Goal: Transaction & Acquisition: Purchase product/service

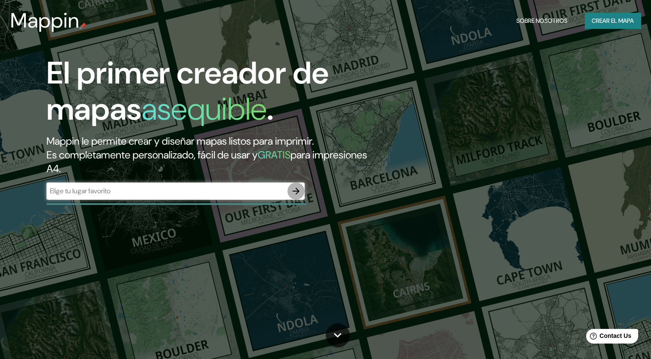
click at [298, 192] on icon "button" at bounding box center [296, 191] width 7 height 7
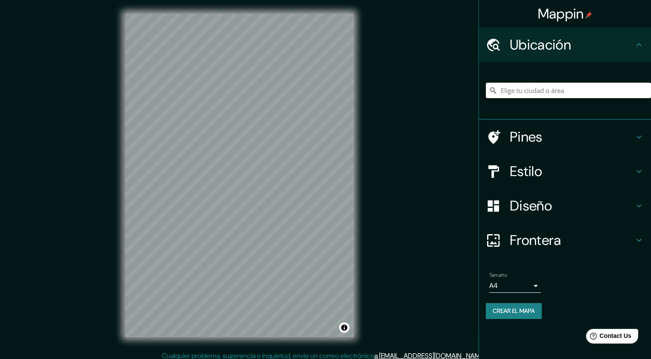
click at [539, 89] on input "Elige tu ciudad o área" at bounding box center [568, 90] width 165 height 15
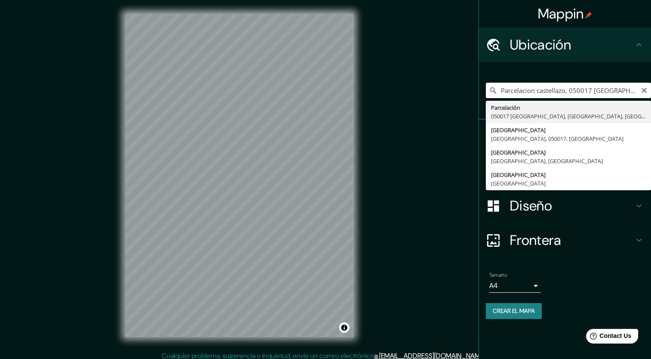
type input "Parcelacion, 050017 [GEOGRAPHIC_DATA], [GEOGRAPHIC_DATA], [GEOGRAPHIC_DATA]"
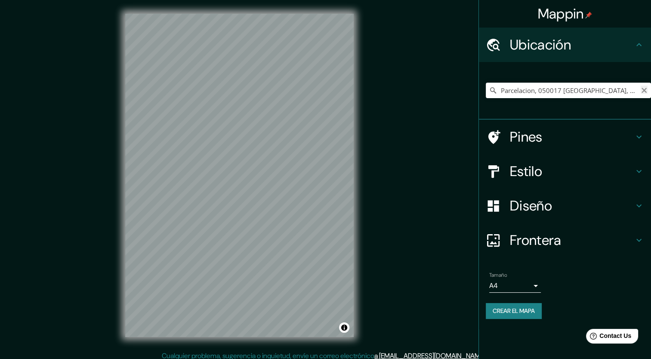
click at [644, 91] on icon "Claro" at bounding box center [644, 90] width 7 height 7
click at [566, 87] on input "Elige tu ciudad o área" at bounding box center [568, 90] width 165 height 15
paste input "6.210595373734278, -75.54592926233941"
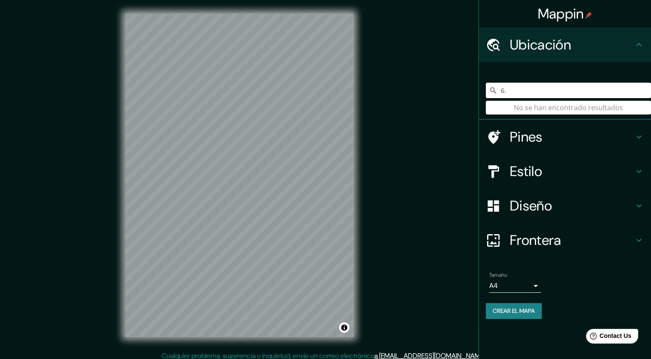
type input "6"
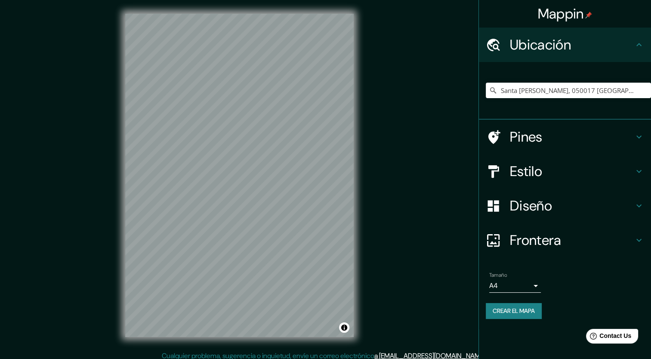
click at [84, 177] on div "Mappin Ubicación [GEOGRAPHIC_DATA][PERSON_NAME], 050017 [GEOGRAPHIC_DATA], [GEO…" at bounding box center [325, 182] width 651 height 364
click at [385, 213] on div "Mappin Ubicación [GEOGRAPHIC_DATA][PERSON_NAME], 050017 [GEOGRAPHIC_DATA], [GEO…" at bounding box center [325, 182] width 651 height 364
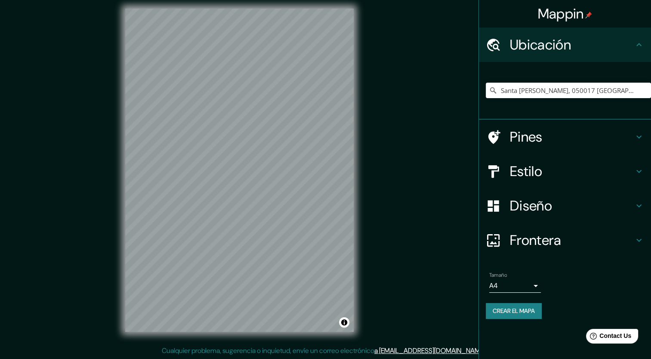
scroll to position [4, 0]
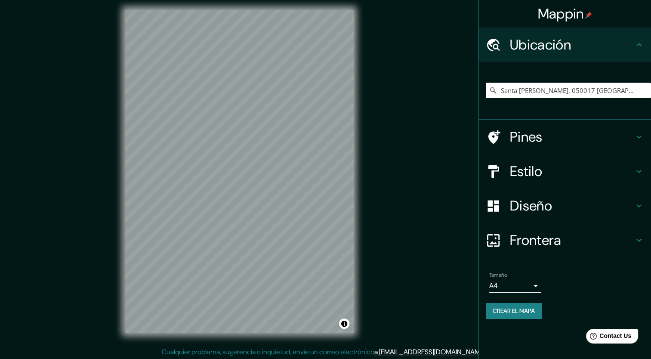
click at [553, 63] on div "Mappin Ubicación [GEOGRAPHIC_DATA][PERSON_NAME], 050017 [GEOGRAPHIC_DATA], [GEO…" at bounding box center [325, 178] width 651 height 364
click at [507, 0] on html "Mappin Ubicación [GEOGRAPHIC_DATA][PERSON_NAME], 050017 [GEOGRAPHIC_DATA], [GEO…" at bounding box center [325, 175] width 651 height 359
click at [108, 271] on div "Mappin Ubicación [GEOGRAPHIC_DATA][PERSON_NAME], 050017 [GEOGRAPHIC_DATA], [GEO…" at bounding box center [325, 178] width 651 height 364
click at [158, 338] on div "© Mapbox © OpenStreetMap Improve this map" at bounding box center [239, 171] width 256 height 351
click at [523, 171] on h4 "Estilo" at bounding box center [572, 171] width 124 height 17
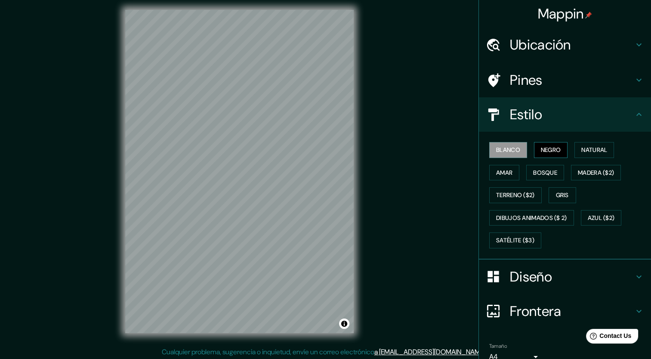
click at [553, 151] on font "Negro" at bounding box center [551, 150] width 20 height 11
click at [502, 151] on font "Blanco" at bounding box center [508, 150] width 24 height 11
click at [387, 355] on html "Mappin Ubicación [GEOGRAPHIC_DATA][PERSON_NAME], 050017 [GEOGRAPHIC_DATA], [GEO…" at bounding box center [325, 175] width 651 height 359
click at [478, 207] on div "Mappin Ubicación [GEOGRAPHIC_DATA][PERSON_NAME], 050017 [GEOGRAPHIC_DATA], [GEO…" at bounding box center [325, 178] width 651 height 364
click at [150, 0] on html "Mappin Ubicación [GEOGRAPHIC_DATA][PERSON_NAME], 050017 [GEOGRAPHIC_DATA], [GEO…" at bounding box center [325, 175] width 651 height 359
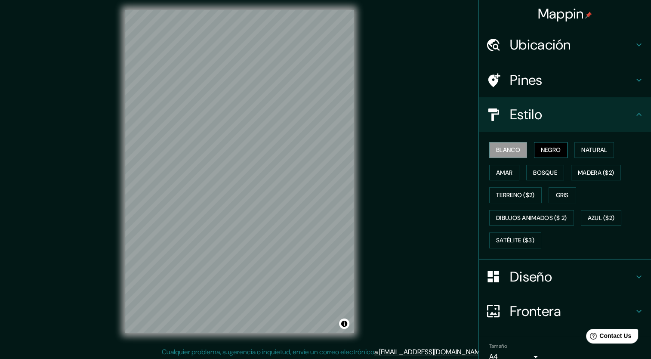
scroll to position [0, 0]
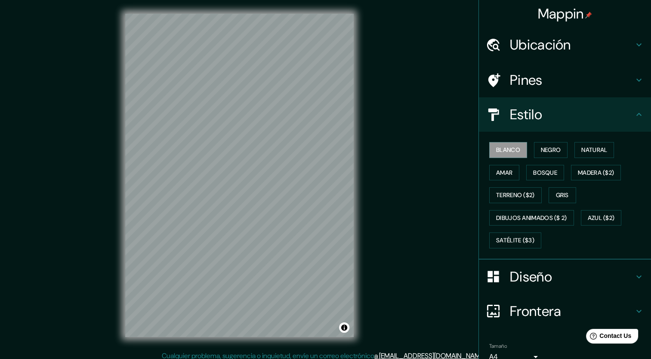
drag, startPoint x: 567, startPoint y: 71, endPoint x: 604, endPoint y: 58, distance: 39.3
click at [604, 58] on ul "Ubicación Santa [PERSON_NAME], 050017 [GEOGRAPHIC_DATA], [GEOGRAPHIC_DATA], [GE…" at bounding box center [565, 214] width 172 height 372
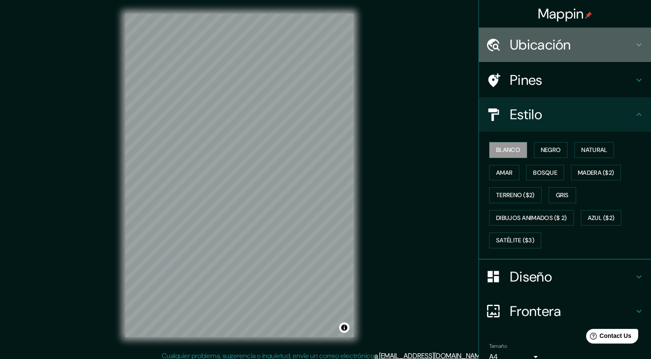
click at [634, 40] on icon at bounding box center [639, 45] width 10 height 10
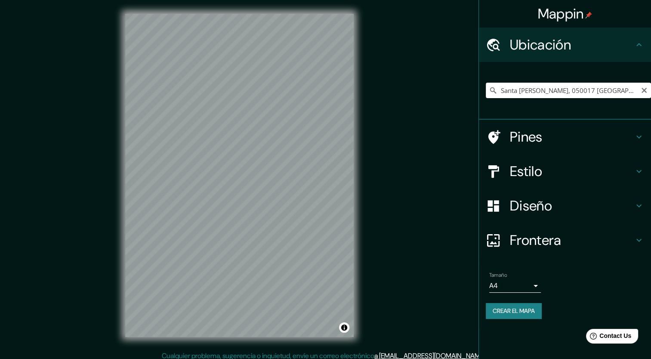
click at [635, 92] on input "Santa [PERSON_NAME], 050017 [GEOGRAPHIC_DATA], [GEOGRAPHIC_DATA], [GEOGRAPHIC_D…" at bounding box center [568, 90] width 165 height 15
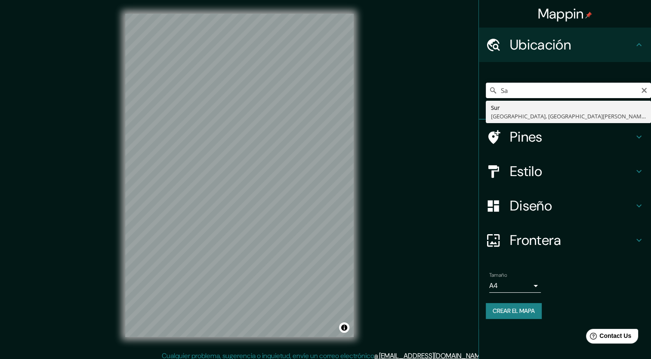
type input "S"
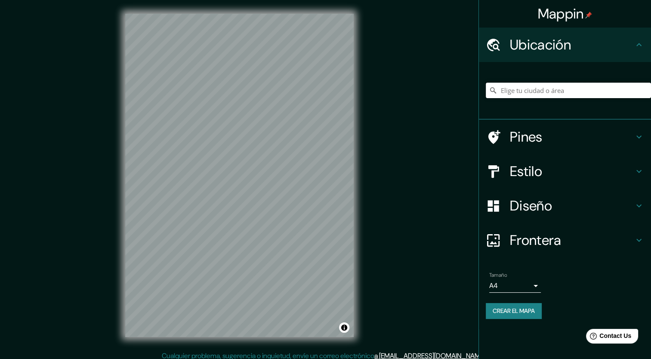
paste input "6.210595373734278, -75.54592926233941"
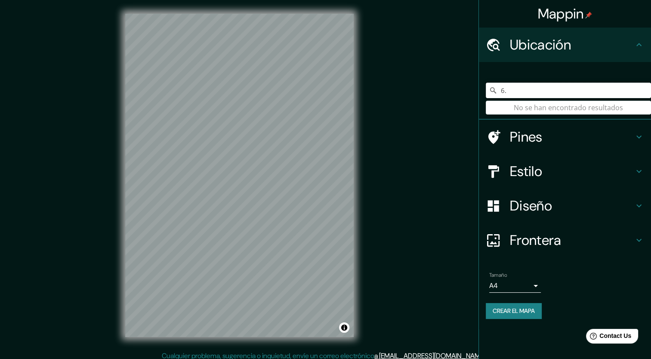
type input "6"
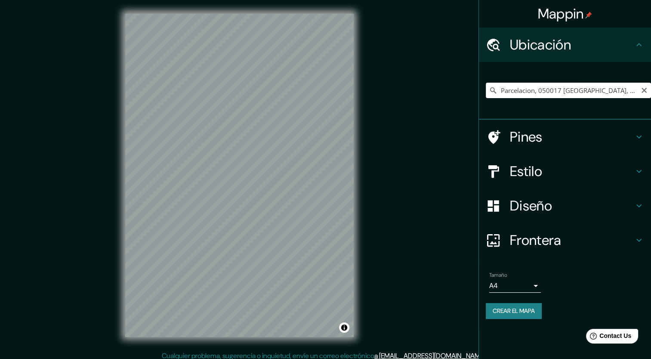
click at [537, 90] on input "Parcelacion, 050017 [GEOGRAPHIC_DATA], [GEOGRAPHIC_DATA], [GEOGRAPHIC_DATA]" at bounding box center [568, 90] width 165 height 15
type input "[GEOGRAPHIC_DATA], [GEOGRAPHIC_DATA], 050017, [GEOGRAPHIC_DATA]"
click at [546, 175] on h4 "Estilo" at bounding box center [572, 171] width 124 height 17
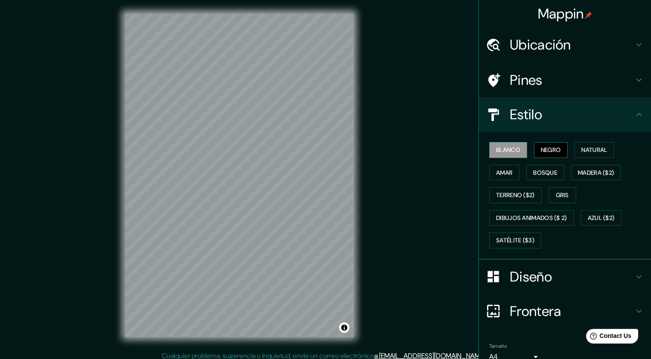
click at [543, 149] on font "Negro" at bounding box center [551, 150] width 20 height 11
click at [557, 170] on button "Bosque" at bounding box center [545, 173] width 38 height 16
click at [505, 178] on button "Amar" at bounding box center [504, 173] width 30 height 16
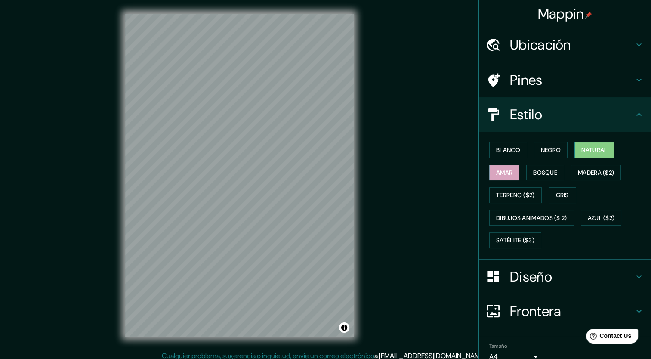
click at [596, 146] on font "Natural" at bounding box center [594, 150] width 26 height 11
click at [515, 196] on font "Terreno ($2)" at bounding box center [515, 195] width 39 height 11
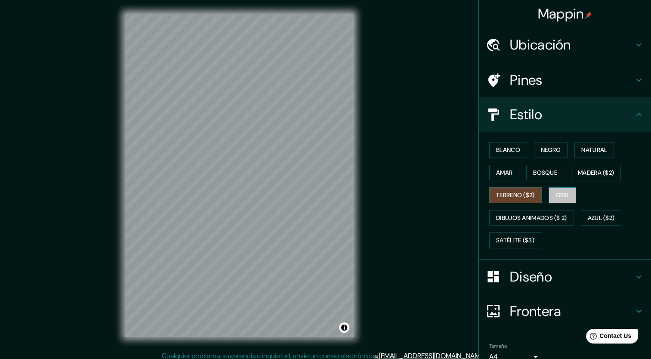
click at [559, 190] on font "Gris" at bounding box center [562, 195] width 13 height 11
click at [551, 148] on font "Negro" at bounding box center [551, 150] width 20 height 11
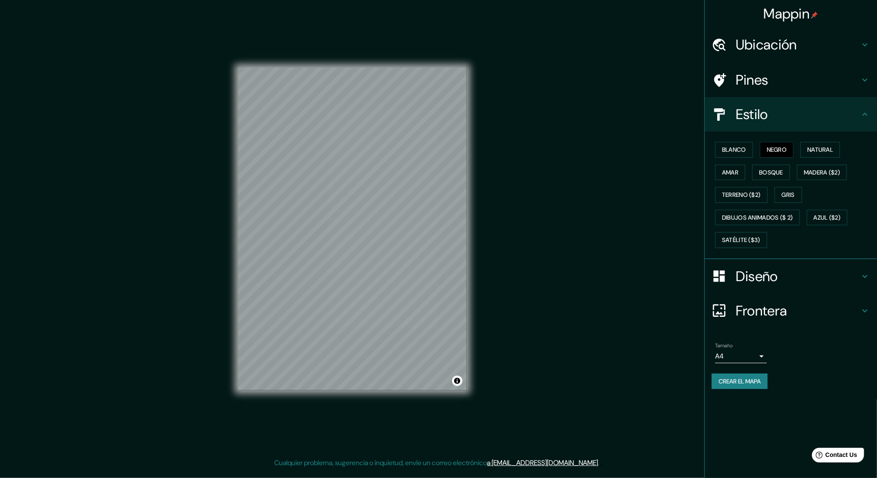
drag, startPoint x: 637, startPoint y: 0, endPoint x: 516, endPoint y: 252, distance: 279.4
click at [516, 252] on div "Mappin Ubicación [GEOGRAPHIC_DATA], [GEOGRAPHIC_DATA], 050017, [GEOGRAPHIC_DATA…" at bounding box center [438, 236] width 877 height 472
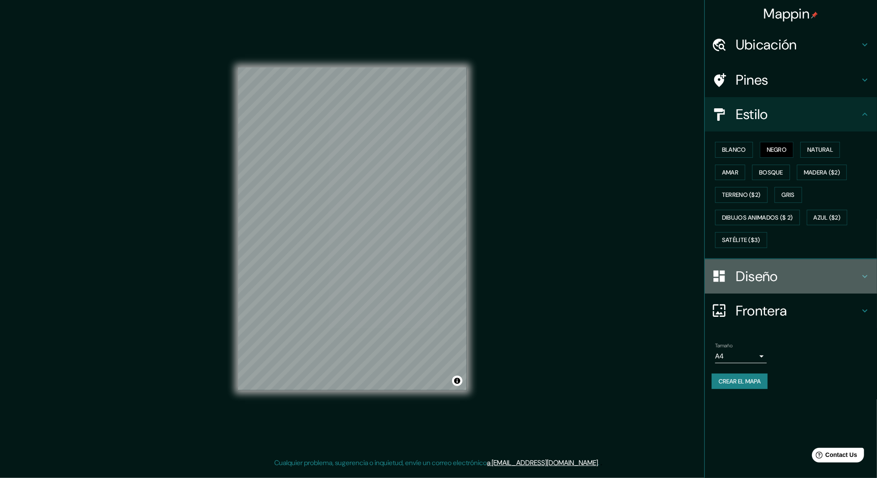
click at [651, 277] on icon at bounding box center [864, 277] width 10 height 10
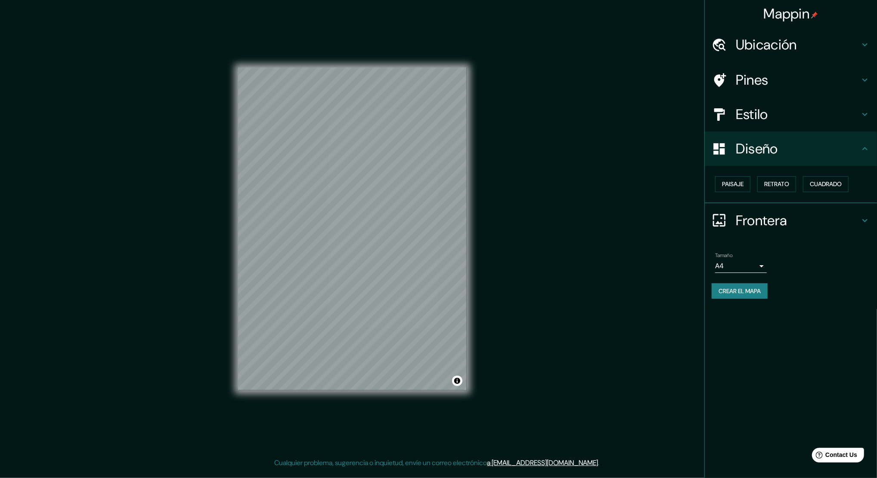
click at [651, 175] on div "Paisaje Retrato Cuadrado" at bounding box center [793, 184] width 165 height 23
click at [651, 179] on font "Cuadrado" at bounding box center [825, 184] width 32 height 11
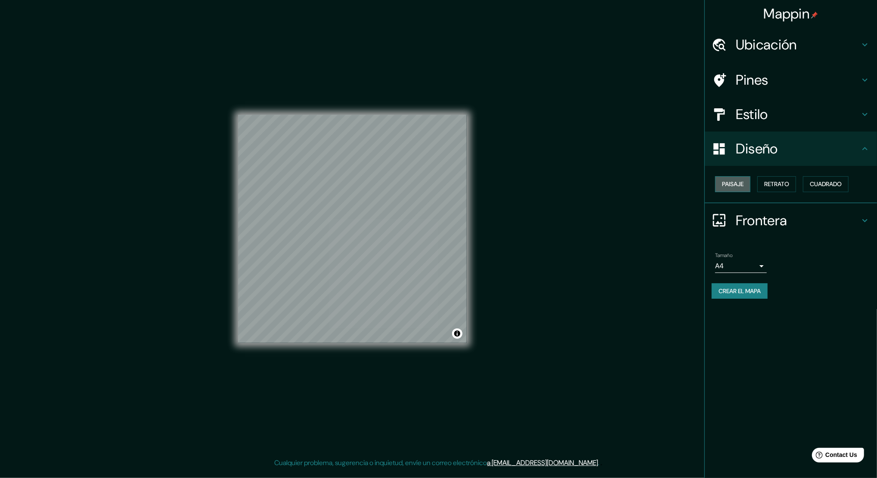
click at [651, 186] on font "Paisaje" at bounding box center [733, 184] width 22 height 11
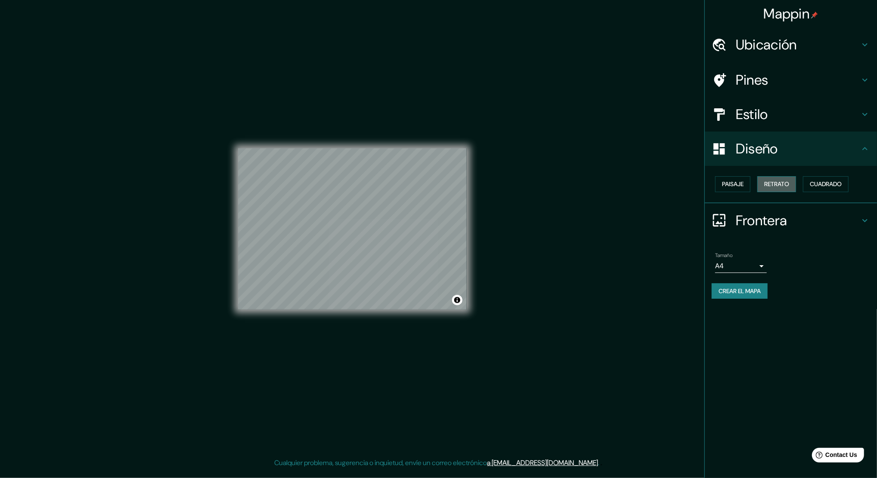
click at [651, 181] on font "Retrato" at bounding box center [776, 184] width 25 height 11
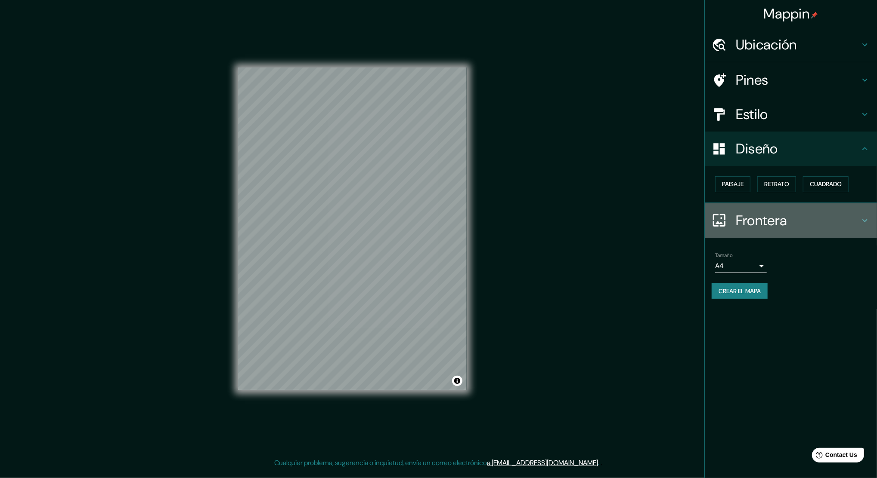
click at [651, 215] on h4 "Frontera" at bounding box center [797, 220] width 124 height 17
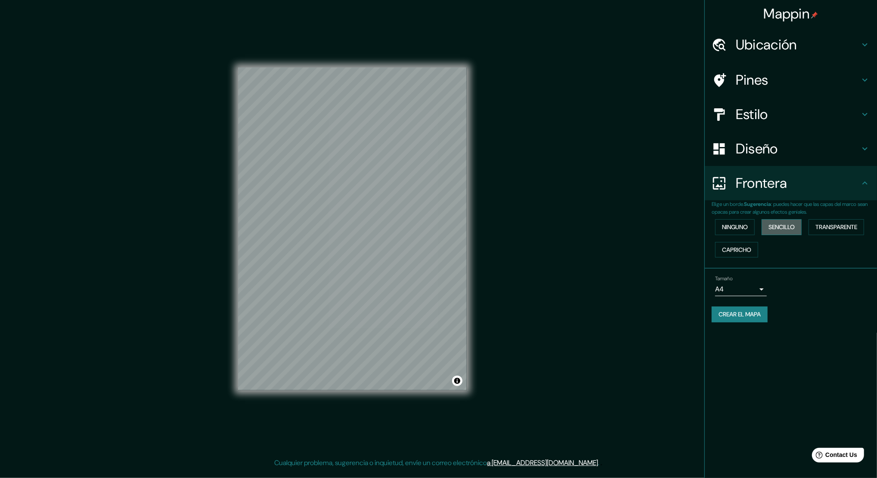
click at [651, 230] on font "Sencillo" at bounding box center [781, 227] width 26 height 11
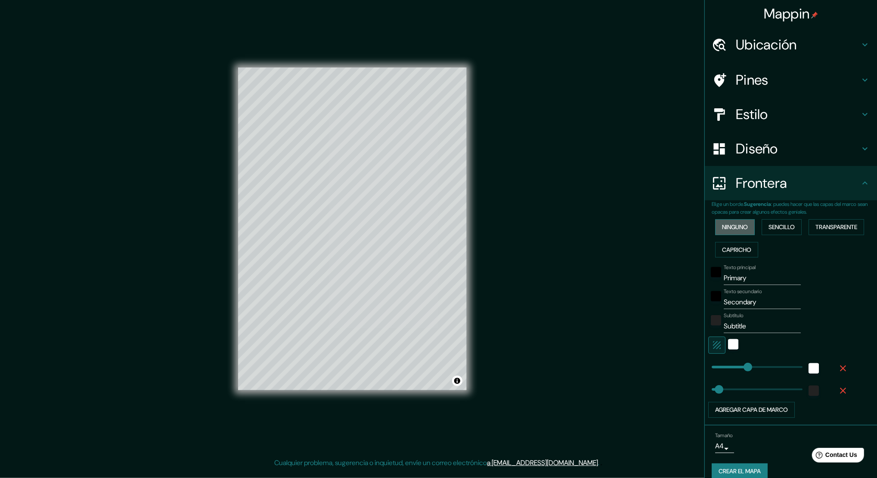
click at [651, 233] on button "Ninguno" at bounding box center [735, 227] width 40 height 16
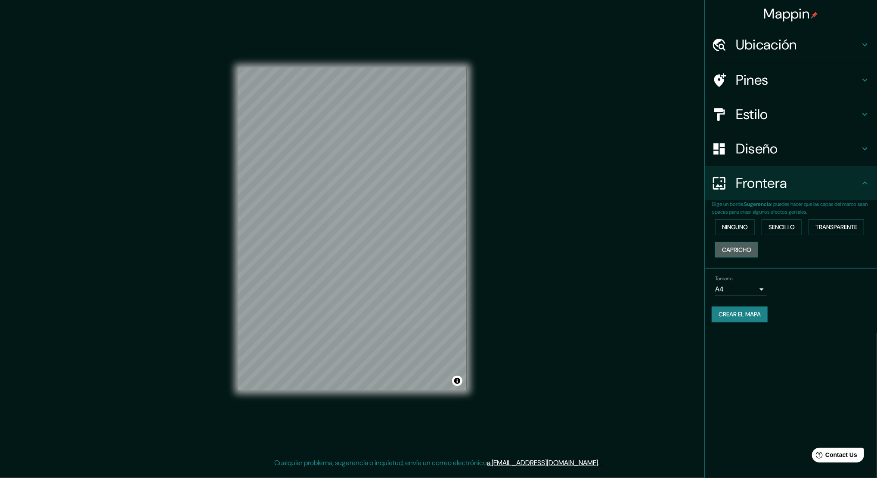
click at [651, 253] on font "Capricho" at bounding box center [736, 250] width 29 height 11
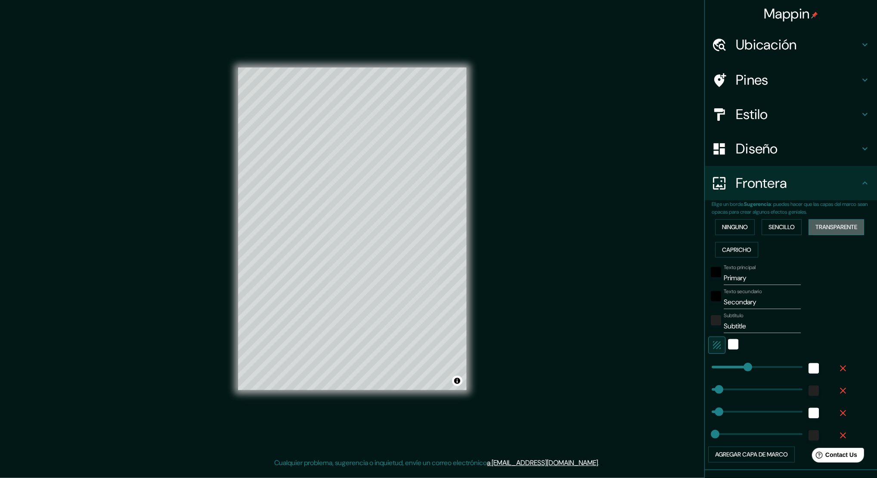
click at [651, 224] on font "Transparente" at bounding box center [836, 227] width 42 height 11
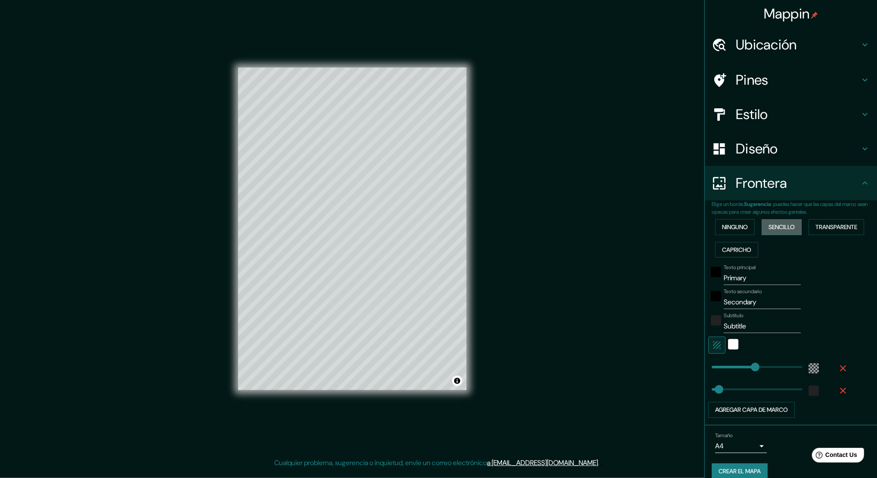
click at [651, 225] on font "Sencillo" at bounding box center [781, 227] width 26 height 11
click at [651, 231] on font "Ninguno" at bounding box center [735, 227] width 26 height 11
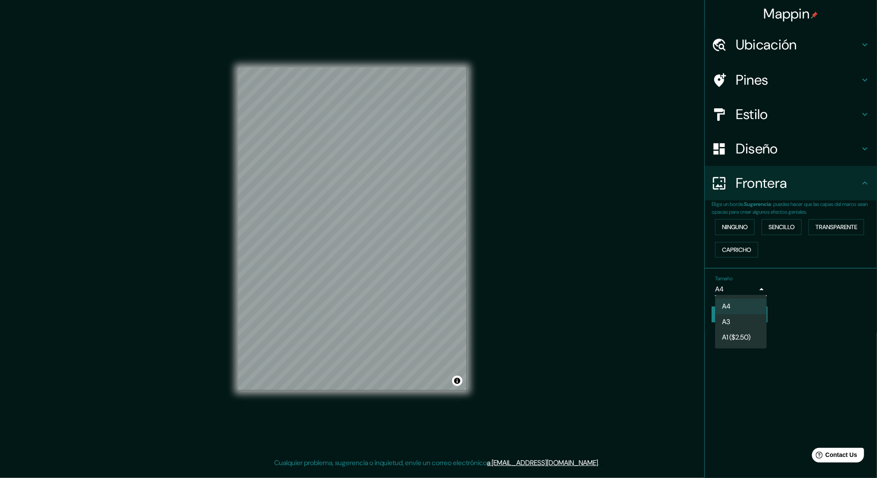
click at [651, 290] on body "Mappin Ubicación [GEOGRAPHIC_DATA], [GEOGRAPHIC_DATA], 050017, [GEOGRAPHIC_DATA…" at bounding box center [438, 239] width 877 height 478
click at [651, 319] on li "A3" at bounding box center [741, 322] width 52 height 15
type input "a4"
click at [651, 291] on body "Mappin Ubicación [GEOGRAPHIC_DATA], [GEOGRAPHIC_DATA], 050017, [GEOGRAPHIC_DATA…" at bounding box center [438, 239] width 877 height 478
click at [651, 321] on li "A3" at bounding box center [741, 322] width 52 height 15
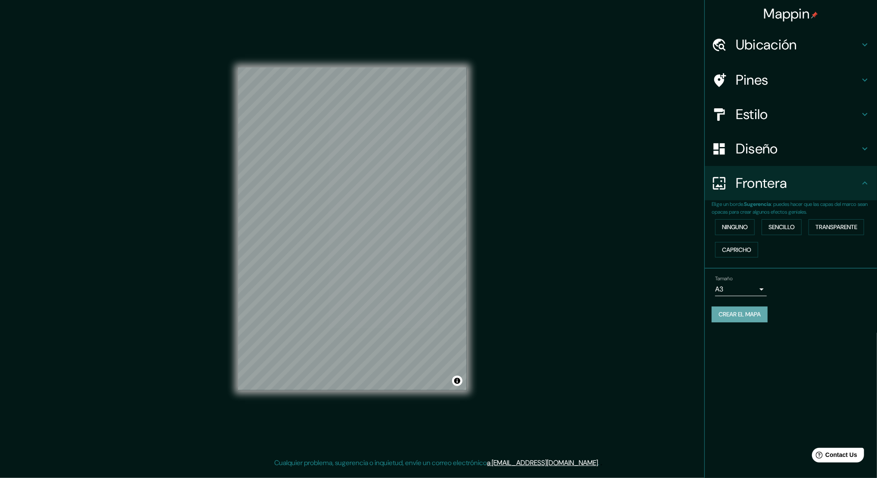
click at [651, 312] on font "Crear el mapa" at bounding box center [739, 314] width 42 height 11
drag, startPoint x: 840, startPoint y: 1, endPoint x: 741, endPoint y: 312, distance: 325.7
click at [651, 312] on div "Mappin Ubicación [GEOGRAPHIC_DATA], [GEOGRAPHIC_DATA], 050017, [GEOGRAPHIC_DATA…" at bounding box center [438, 236] width 877 height 472
click at [651, 312] on font "Crear el mapa" at bounding box center [739, 314] width 42 height 11
